Goal: Task Accomplishment & Management: Use online tool/utility

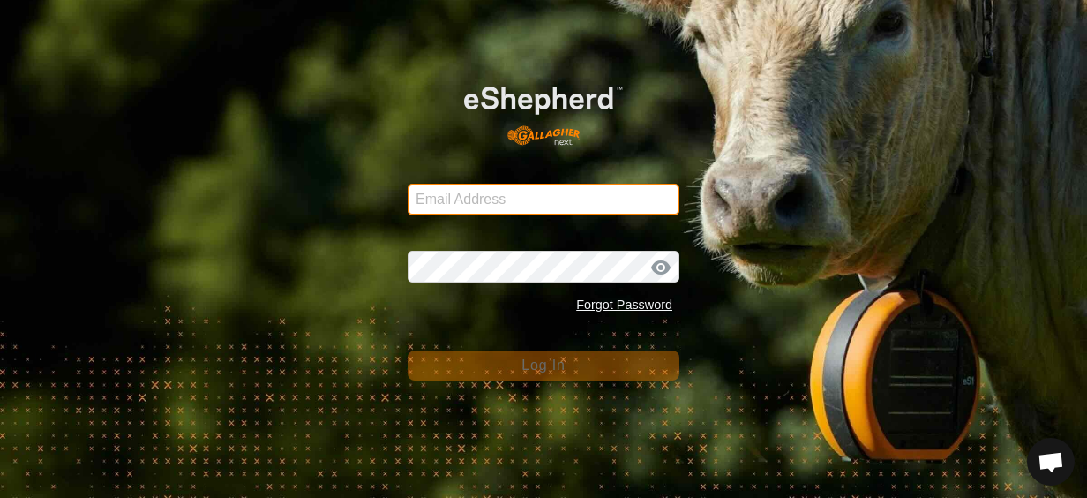
type input "[EMAIL_ADDRESS][DOMAIN_NAME]"
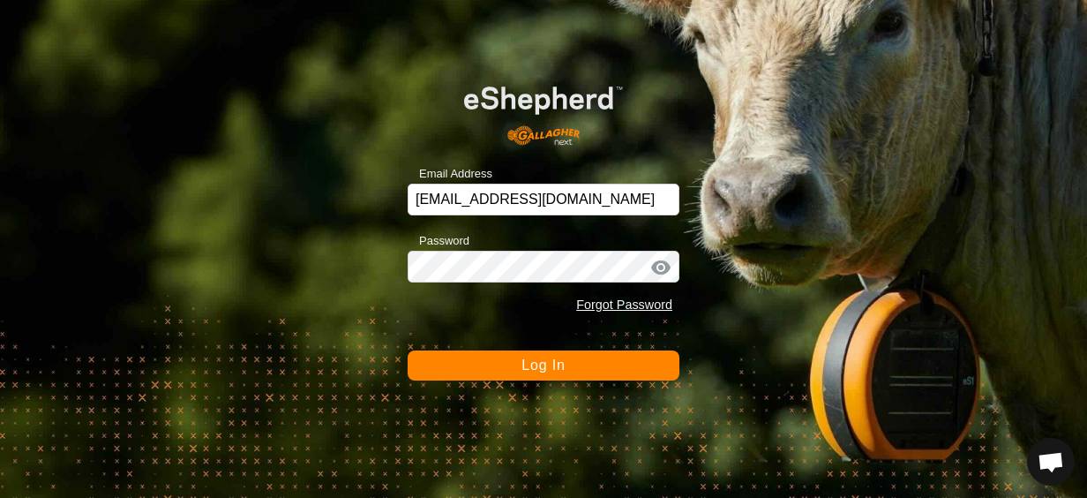
click at [541, 362] on span "Log In" at bounding box center [542, 364] width 43 height 15
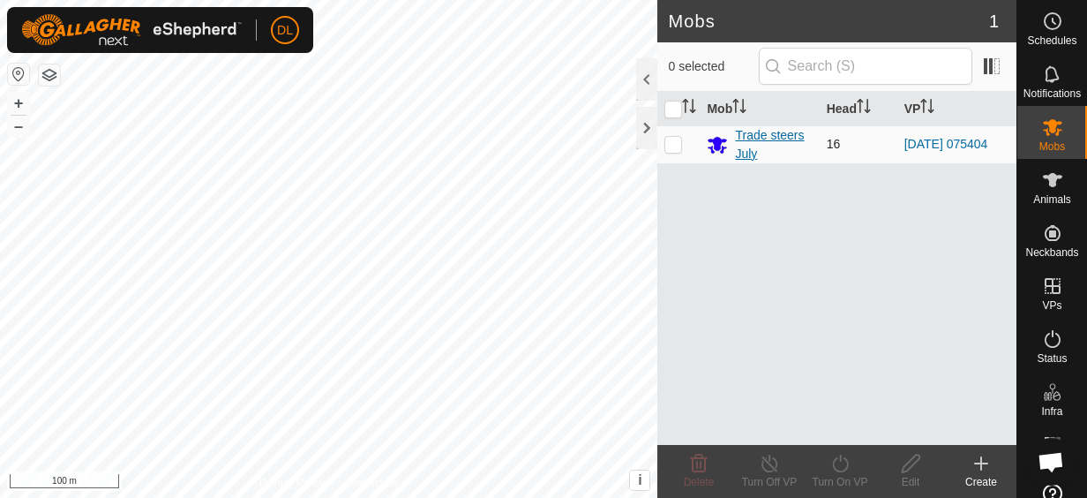
click at [762, 136] on div "Trade steers July" at bounding box center [773, 144] width 77 height 37
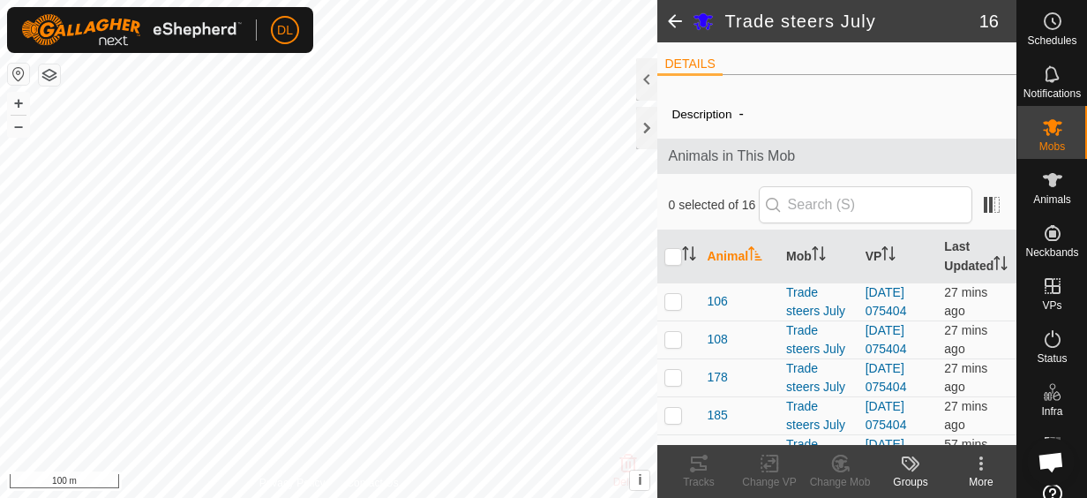
click at [650, 69] on div at bounding box center [646, 79] width 21 height 42
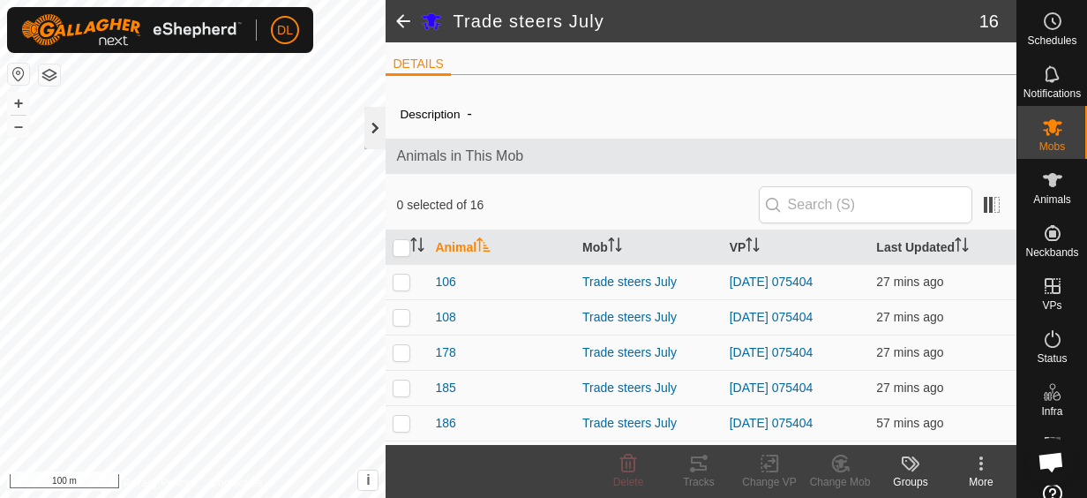
click at [371, 120] on div at bounding box center [374, 128] width 21 height 42
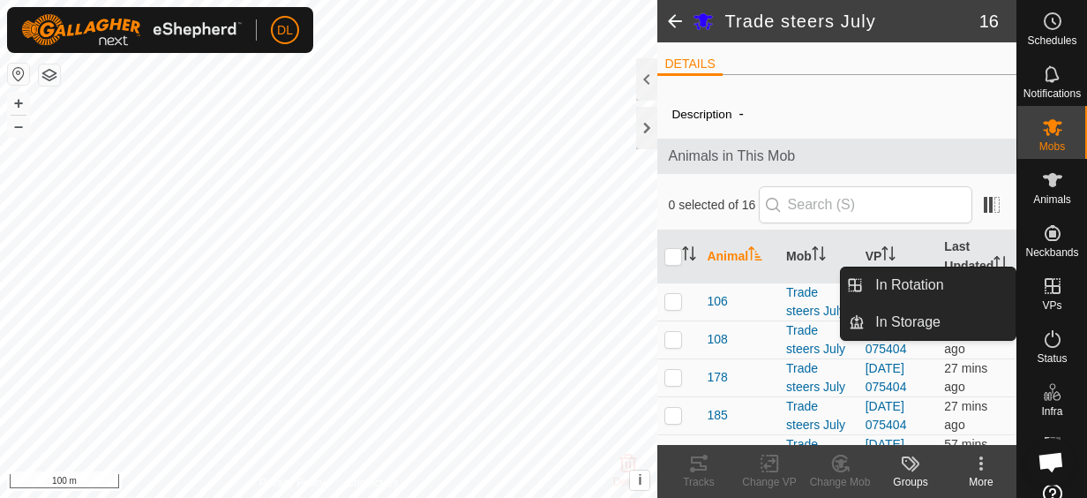
drag, startPoint x: 1046, startPoint y: 266, endPoint x: 1045, endPoint y: 282, distance: 15.9
click at [1045, 282] on icon at bounding box center [1053, 286] width 16 height 16
click at [915, 283] on link "In Rotation" at bounding box center [940, 284] width 151 height 35
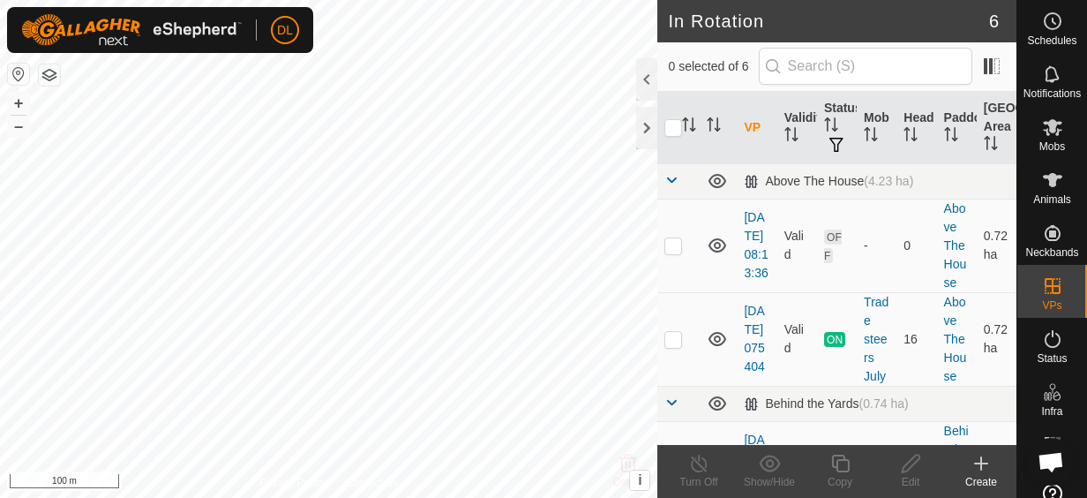
click at [981, 468] on icon at bounding box center [981, 463] width 0 height 12
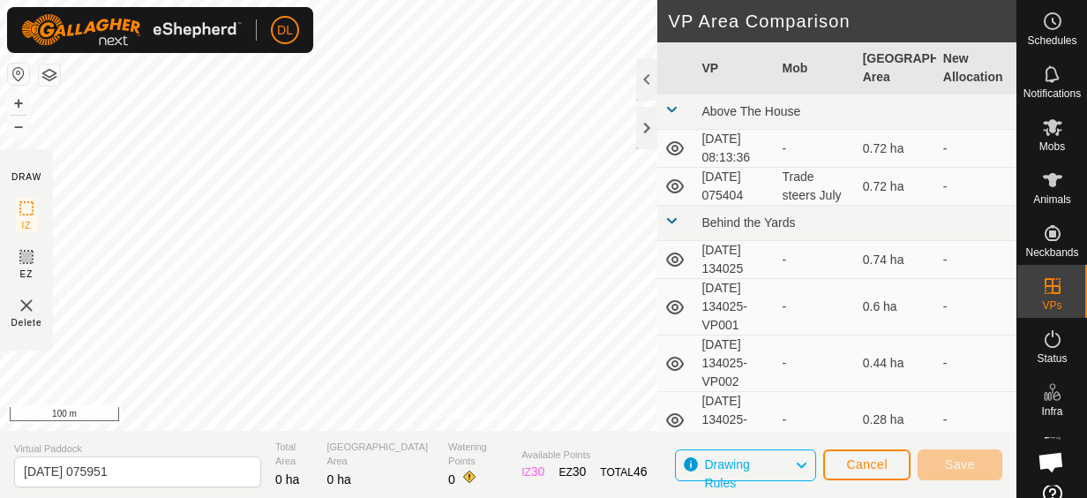
click at [734, 156] on td "[DATE] 08:13:36" at bounding box center [734, 149] width 80 height 38
click at [724, 142] on td "[DATE] 08:13:36" at bounding box center [734, 149] width 80 height 38
click at [737, 189] on td "[DATE] 075404" at bounding box center [734, 187] width 80 height 38
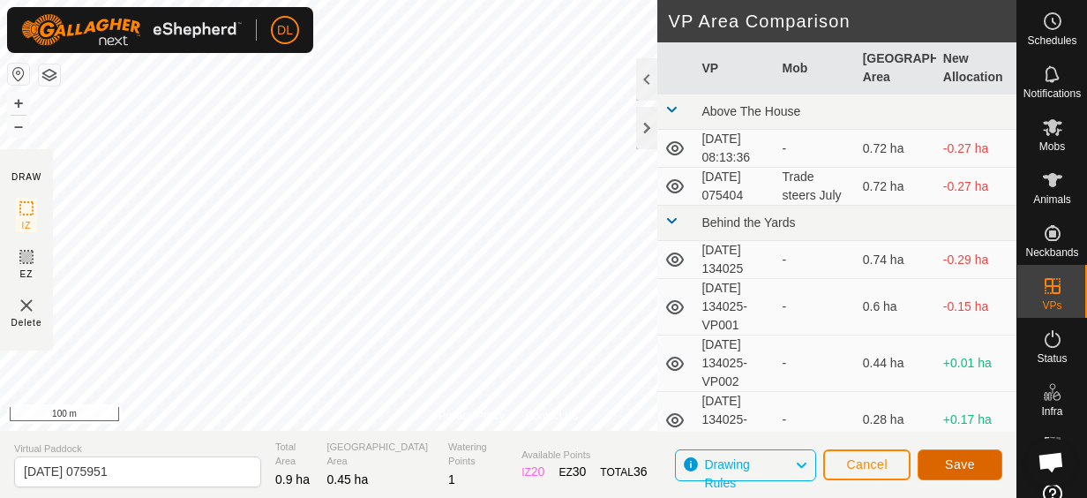
click at [950, 455] on button "Save" at bounding box center [960, 464] width 85 height 31
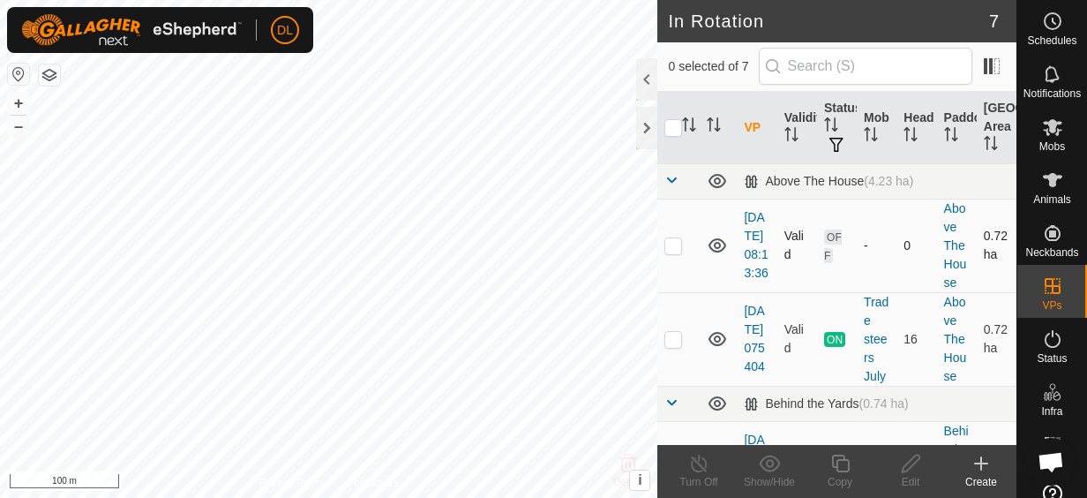
click at [674, 252] on p-checkbox at bounding box center [673, 245] width 18 height 14
checkbox input "false"
click at [678, 346] on p-checkbox at bounding box center [673, 339] width 18 height 14
checkbox input "true"
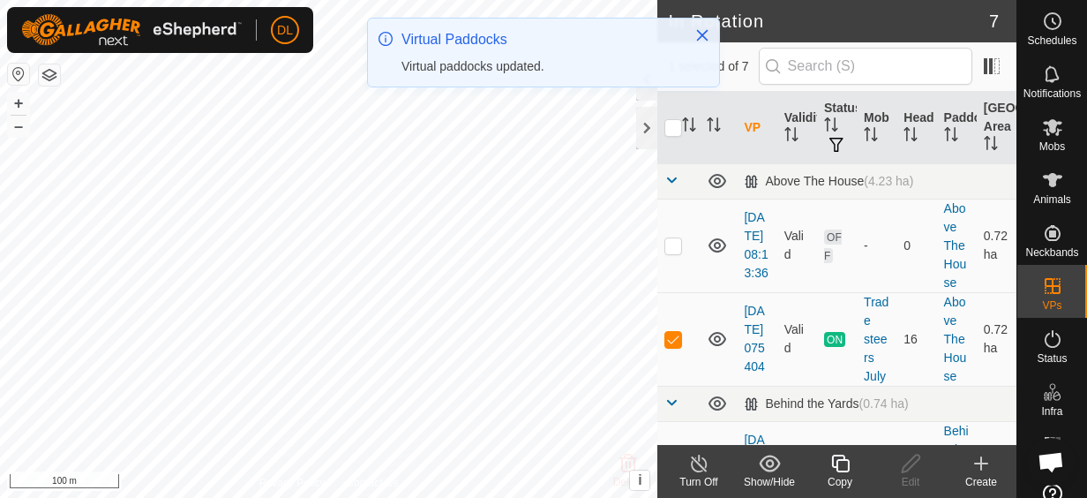
click at [678, 346] on p-checkbox at bounding box center [673, 339] width 18 height 14
checkbox input "false"
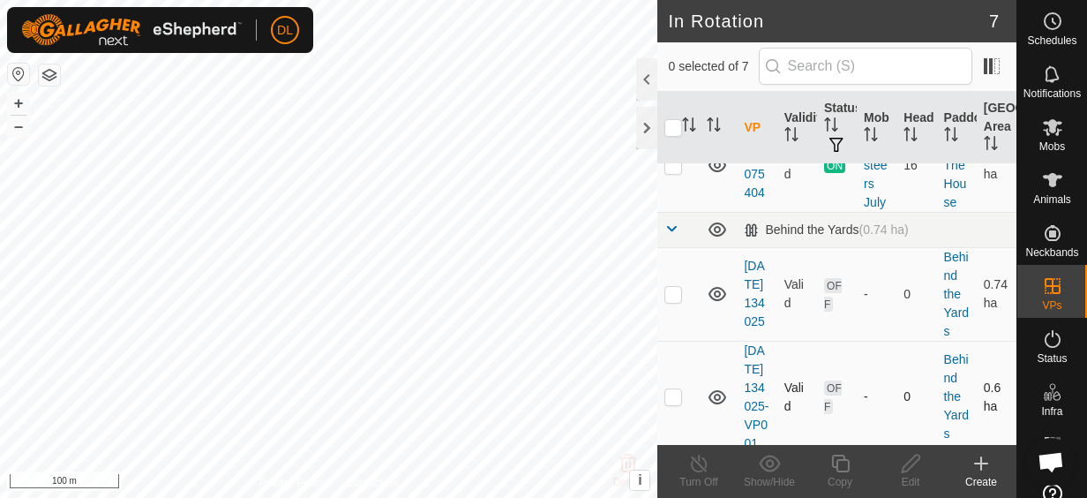
scroll to position [176, 0]
click at [676, 298] on p-checkbox at bounding box center [673, 291] width 18 height 14
checkbox input "true"
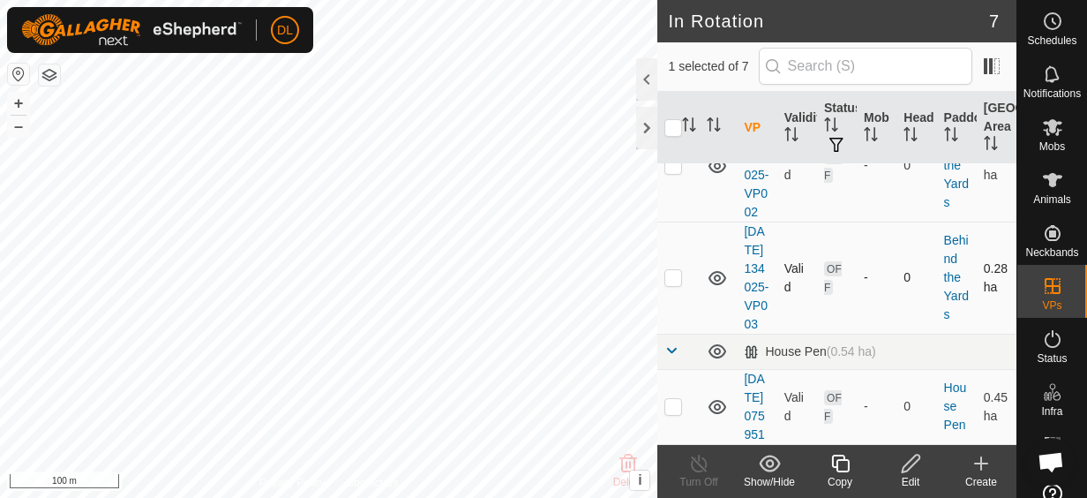
scroll to position [772, 0]
click at [670, 399] on p-checkbox at bounding box center [673, 406] width 18 height 14
checkbox input "true"
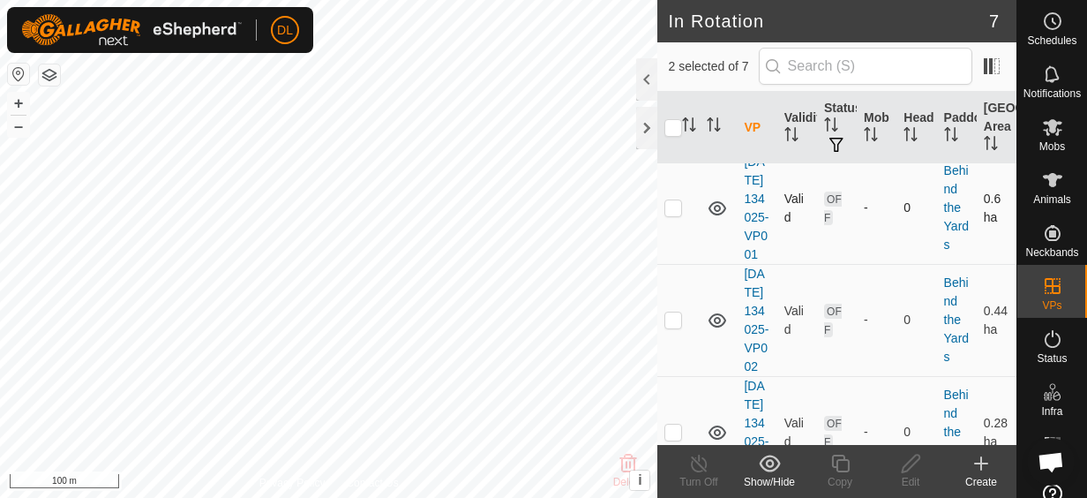
scroll to position [331, 0]
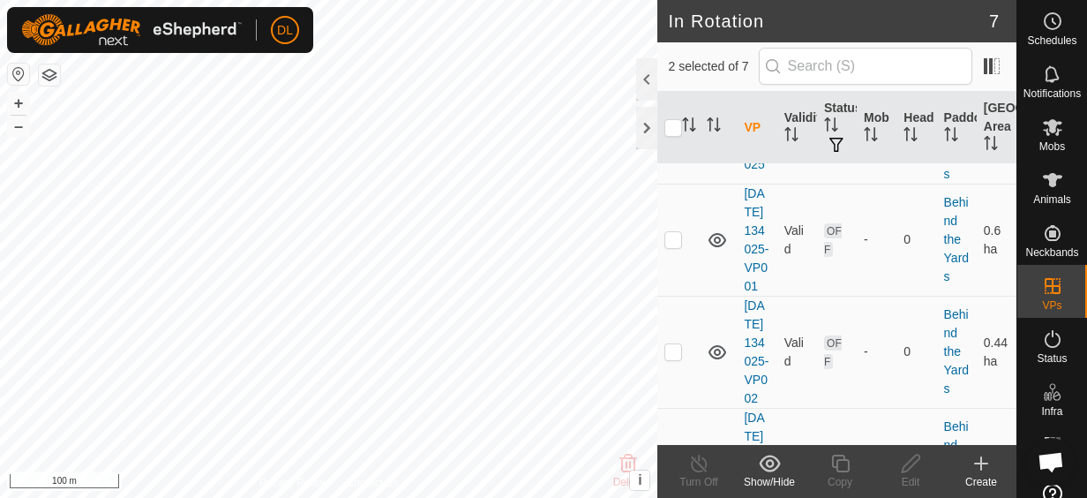
click at [679, 144] on p-checkbox at bounding box center [673, 137] width 18 height 14
checkbox input "false"
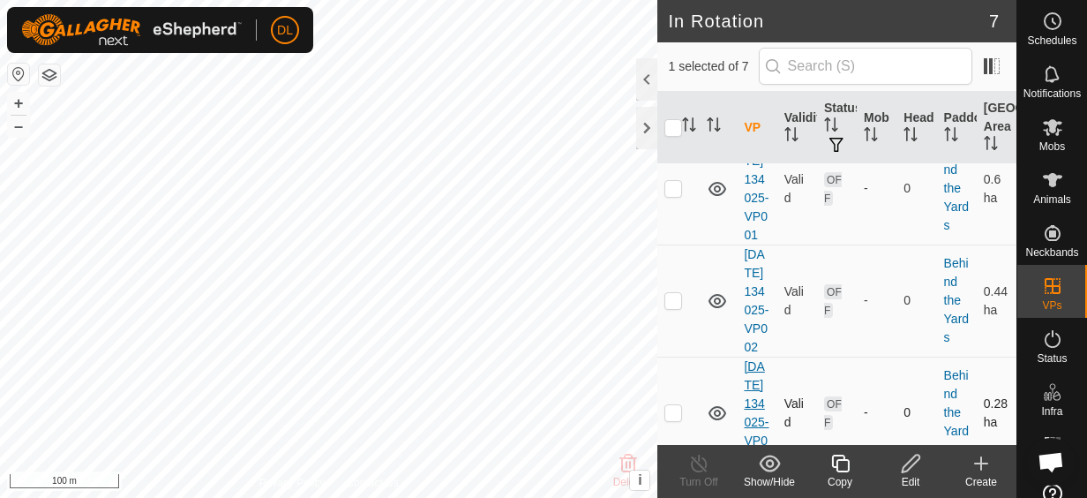
scroll to position [772, 0]
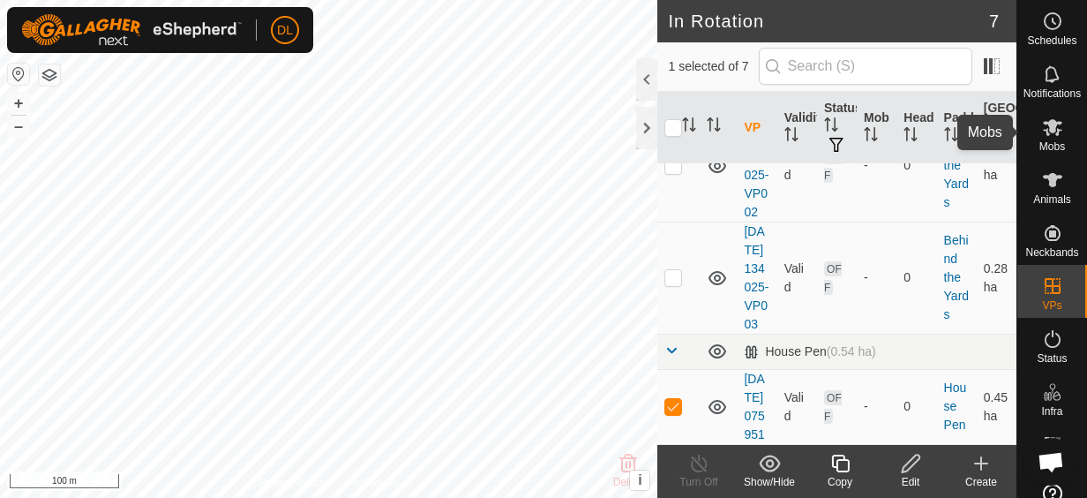
click at [1048, 136] on icon at bounding box center [1052, 126] width 21 height 21
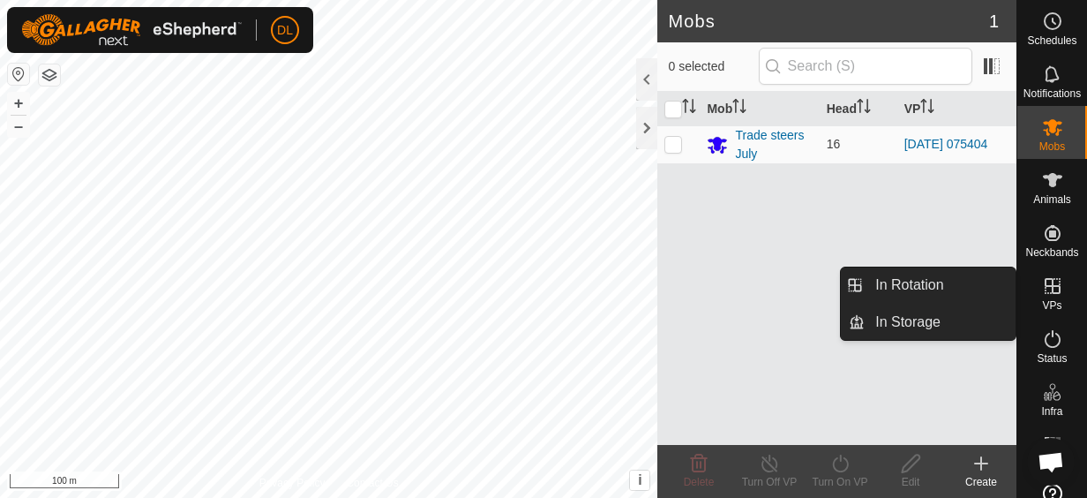
click at [1043, 282] on icon at bounding box center [1052, 285] width 21 height 21
click at [946, 288] on link "In Rotation" at bounding box center [940, 284] width 151 height 35
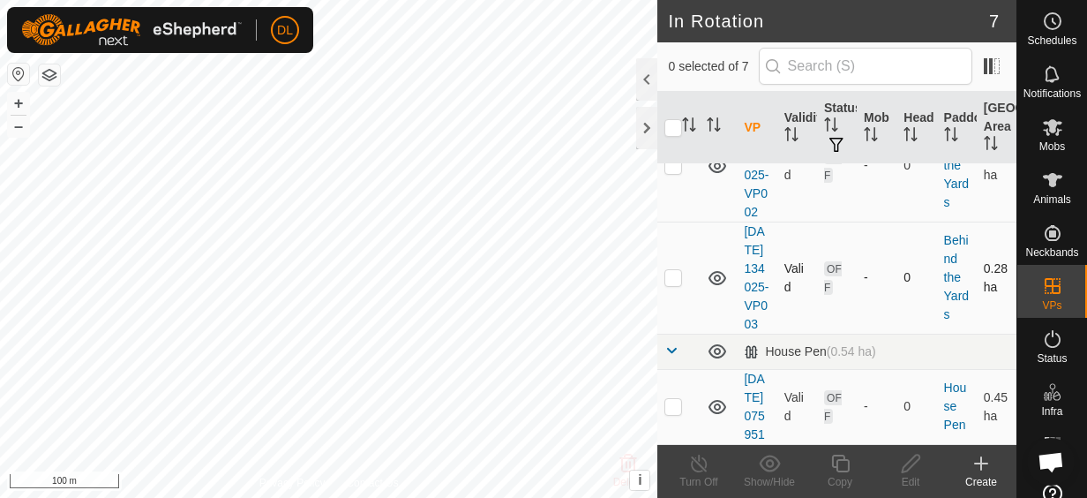
scroll to position [772, 0]
click at [757, 385] on link "[DATE] 075951" at bounding box center [754, 406] width 20 height 70
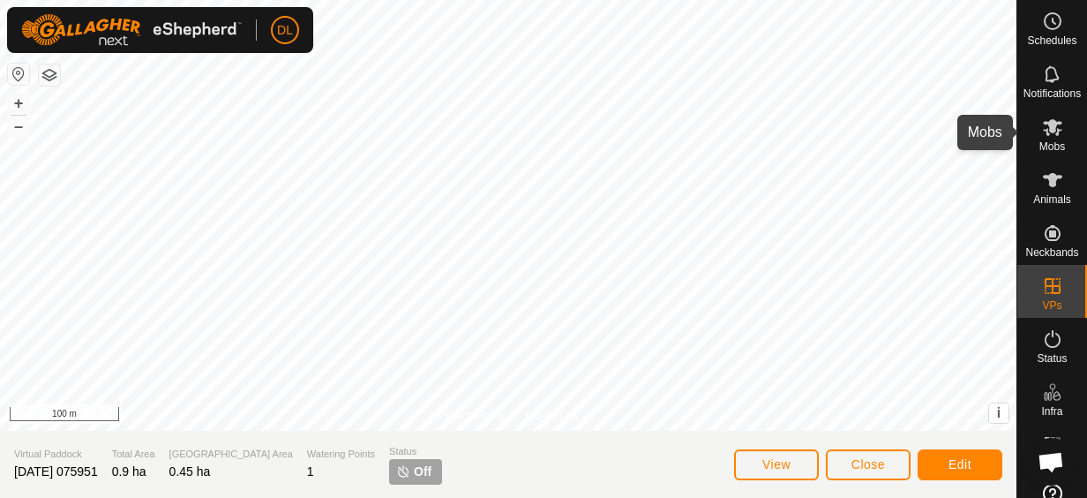
click at [1043, 129] on icon at bounding box center [1052, 127] width 19 height 17
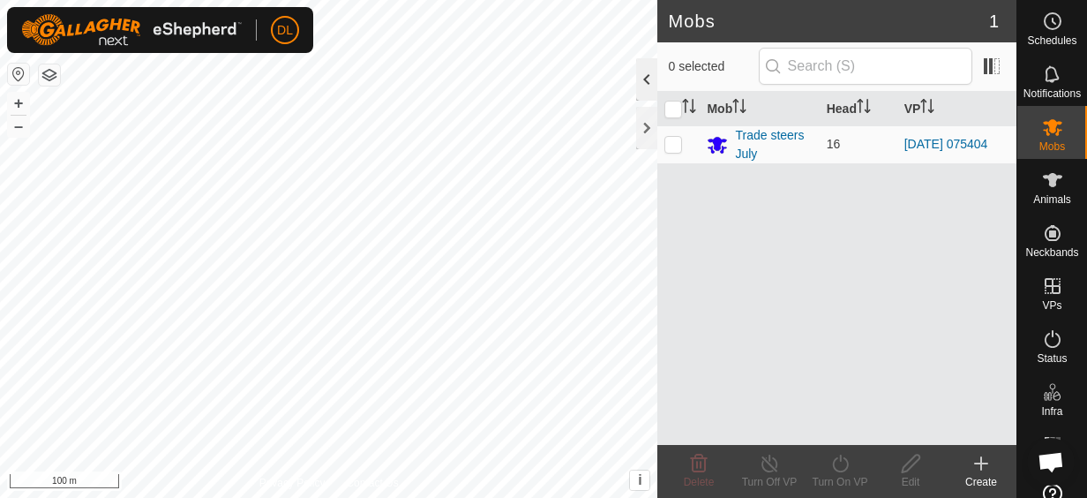
click at [644, 79] on div at bounding box center [646, 79] width 21 height 42
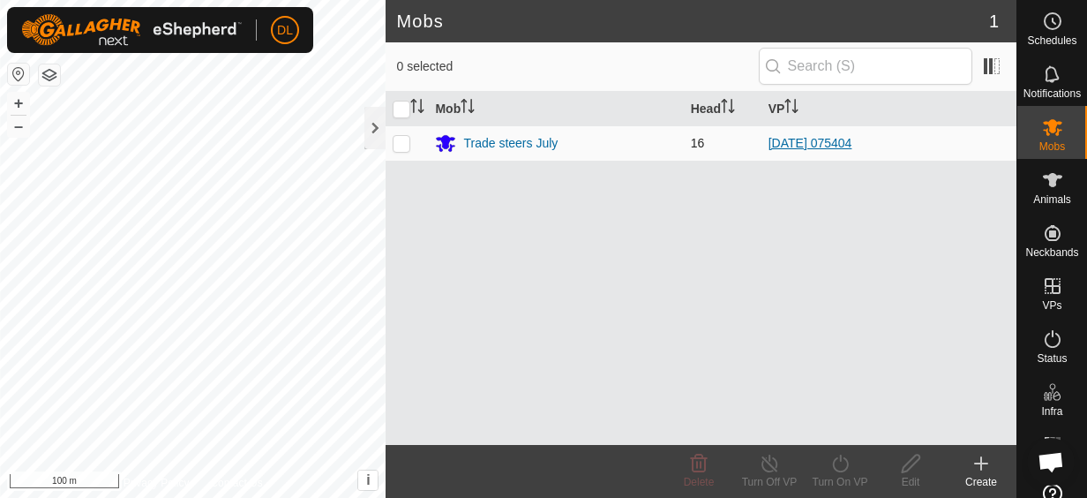
click at [830, 139] on link "[DATE] 075404" at bounding box center [810, 143] width 84 height 14
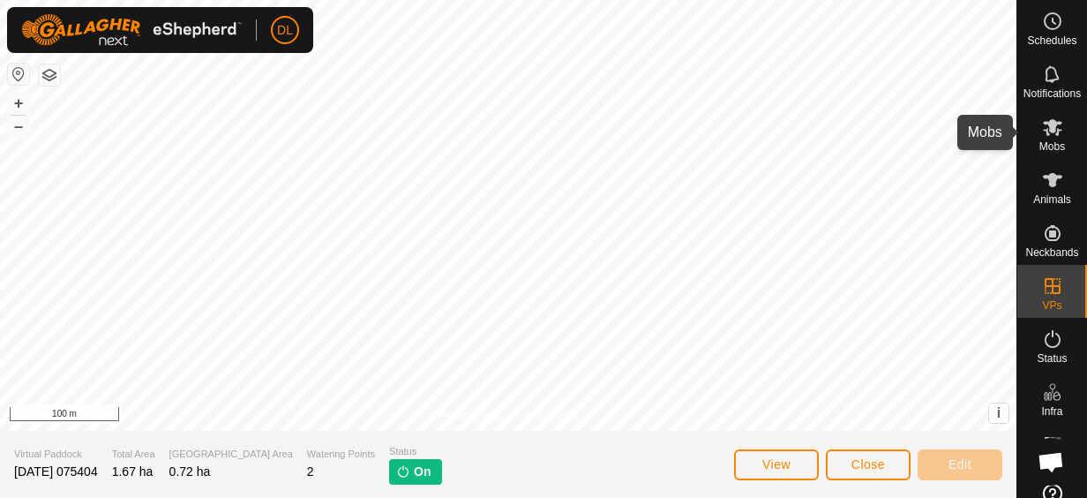
click at [1050, 135] on icon at bounding box center [1052, 126] width 21 height 21
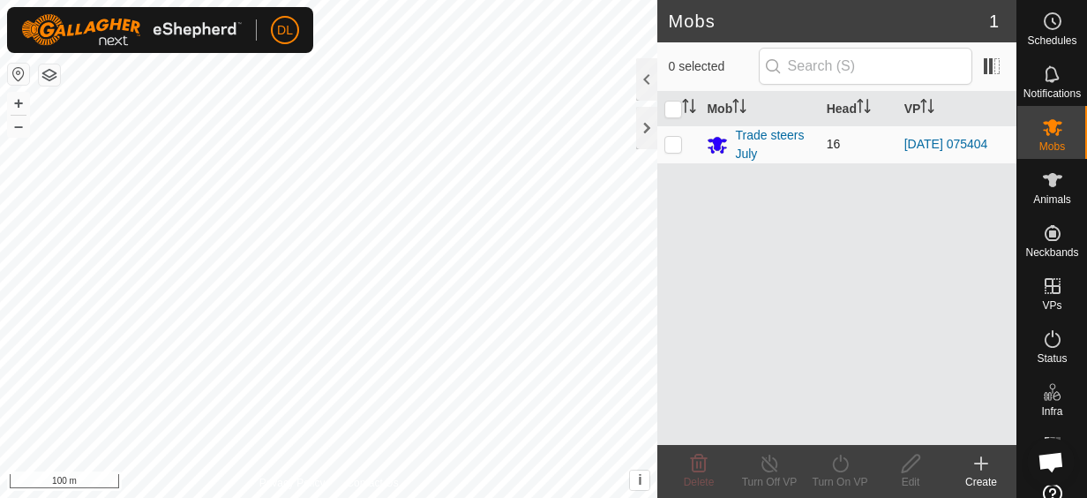
click at [674, 139] on p-checkbox at bounding box center [673, 144] width 18 height 14
checkbox input "true"
click at [845, 467] on icon at bounding box center [840, 463] width 22 height 21
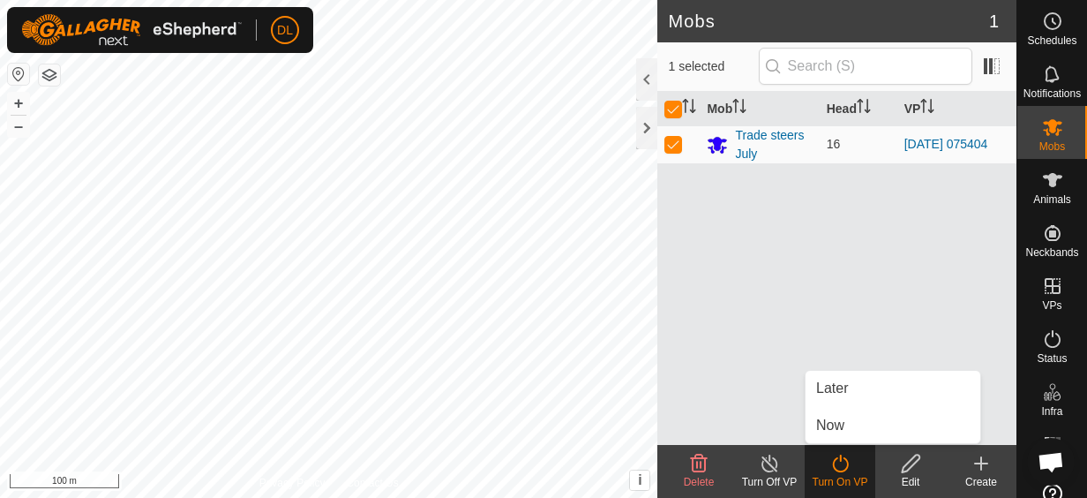
click at [845, 467] on icon at bounding box center [840, 463] width 22 height 21
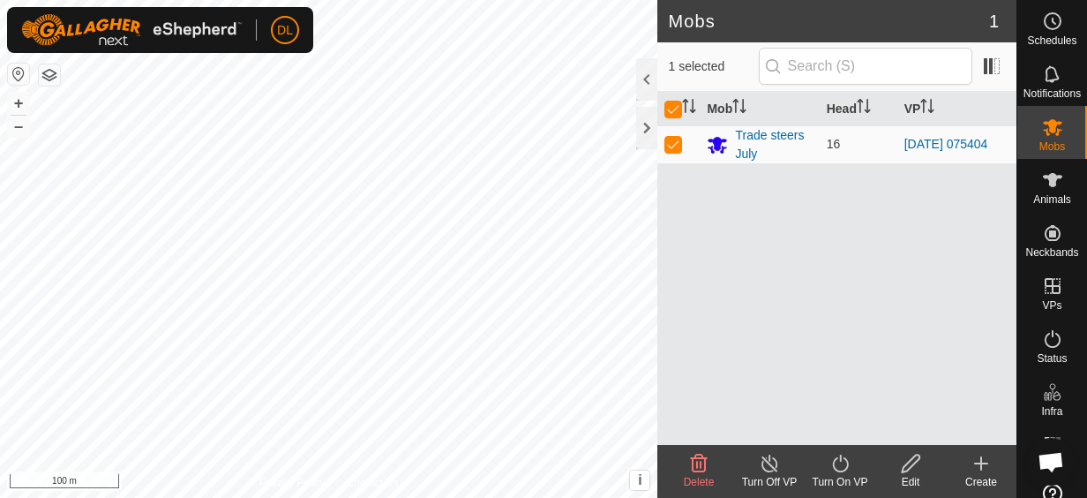
click at [849, 467] on icon at bounding box center [840, 463] width 22 height 21
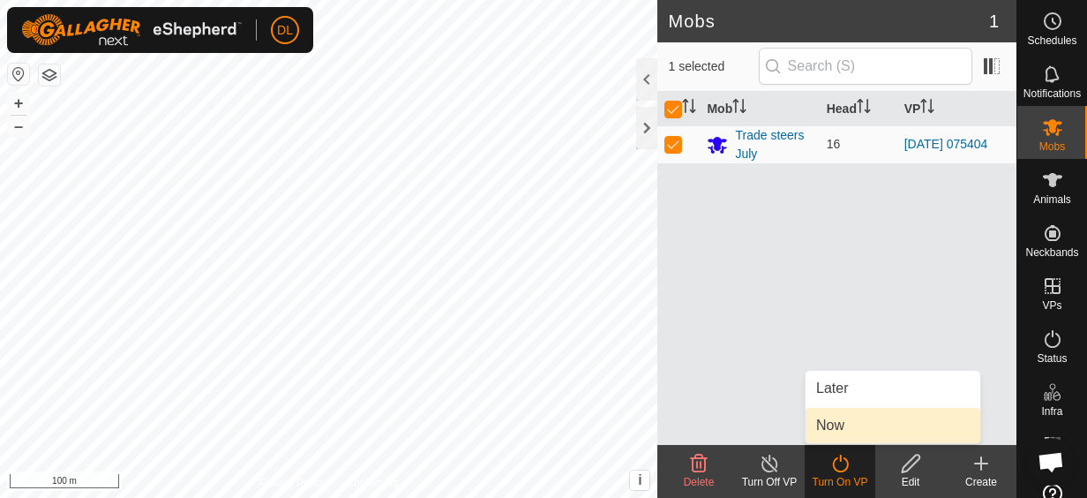
click at [836, 427] on link "Now" at bounding box center [892, 425] width 175 height 35
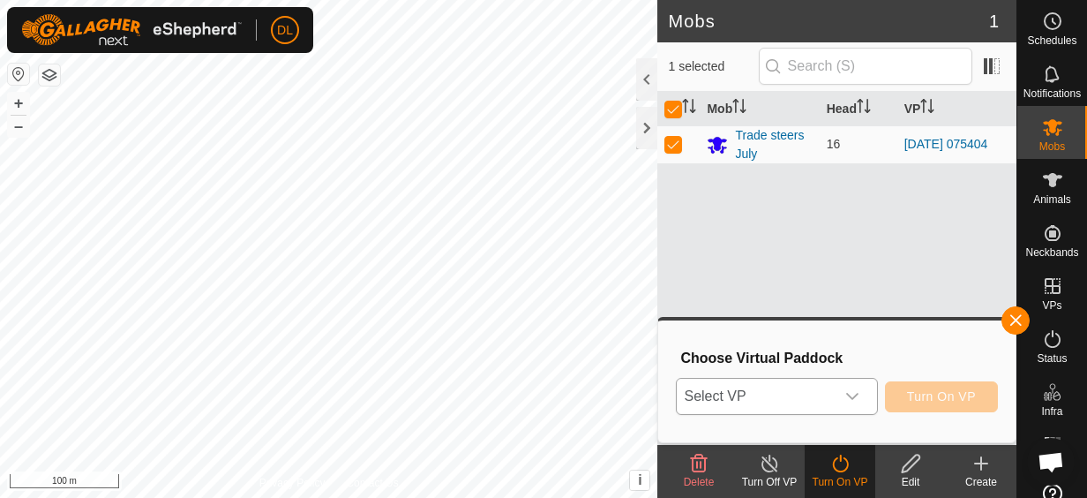
click at [853, 393] on icon "dropdown trigger" at bounding box center [852, 396] width 14 height 14
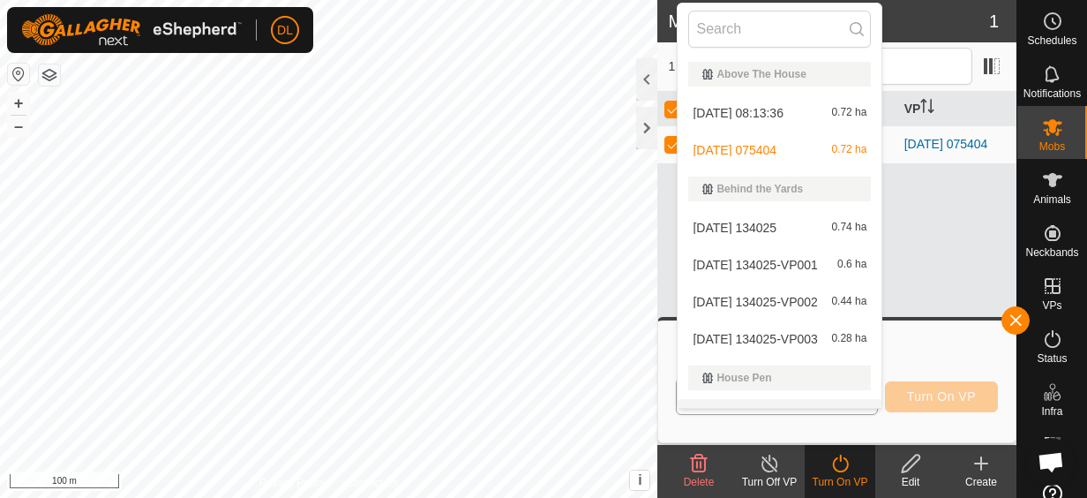
scroll to position [26, 0]
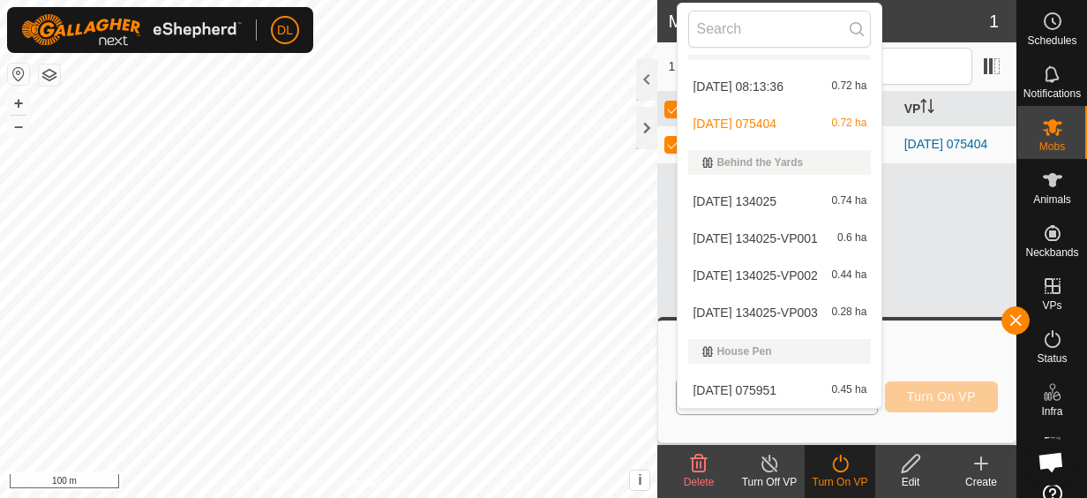
click at [772, 389] on li "[DATE] 075951 0.45 ha" at bounding box center [780, 389] width 204 height 35
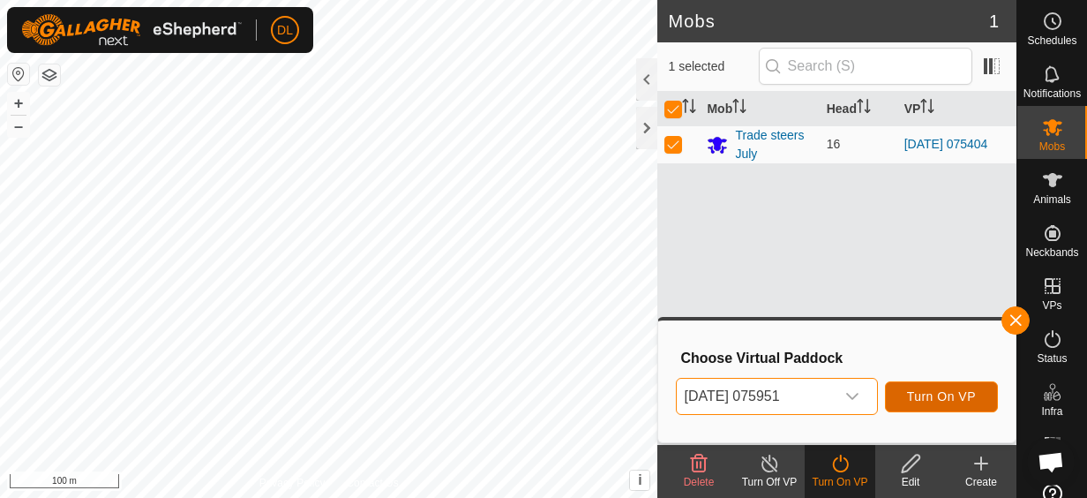
click at [923, 388] on button "Turn On VP" at bounding box center [941, 396] width 113 height 31
